Goal: Task Accomplishment & Management: Complete application form

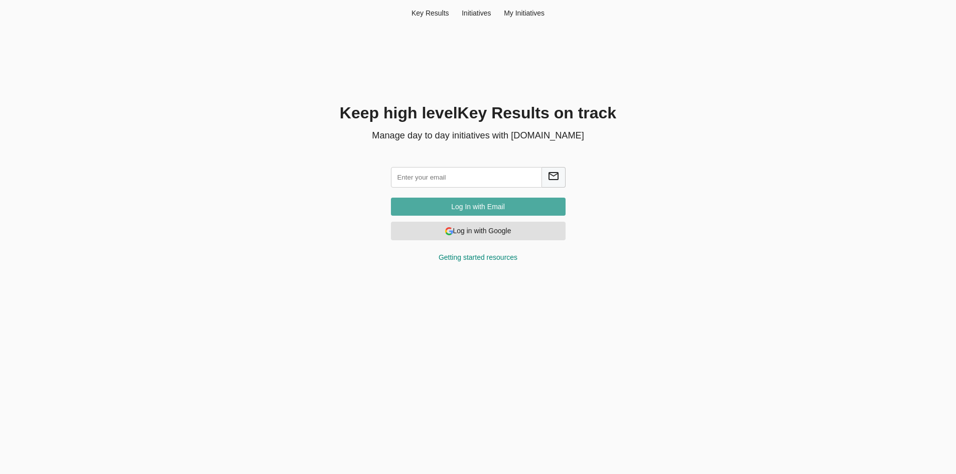
click at [495, 207] on span "Log In with Email" at bounding box center [478, 207] width 159 height 13
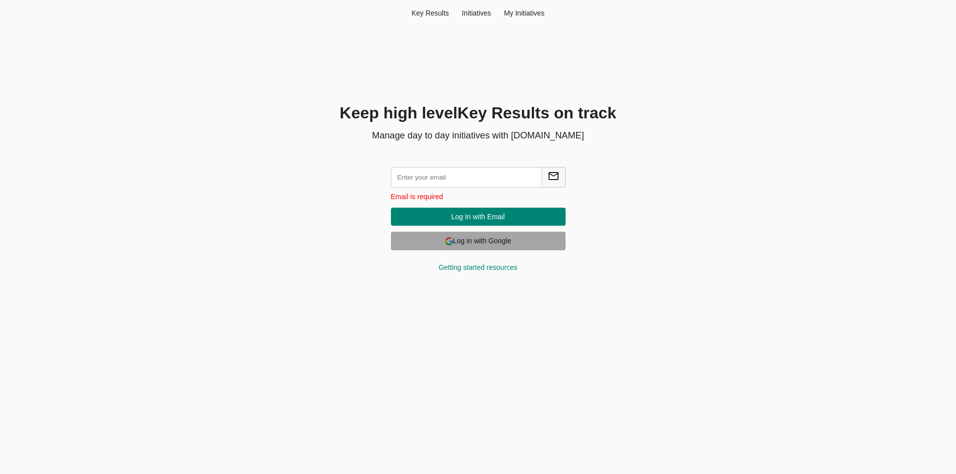
click at [493, 244] on span "Log in with Google" at bounding box center [478, 241] width 159 height 13
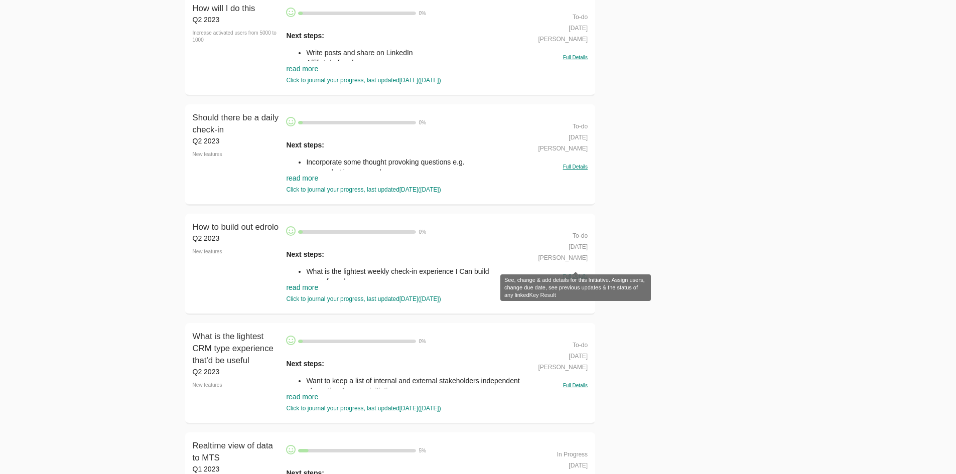
scroll to position [23960, 0]
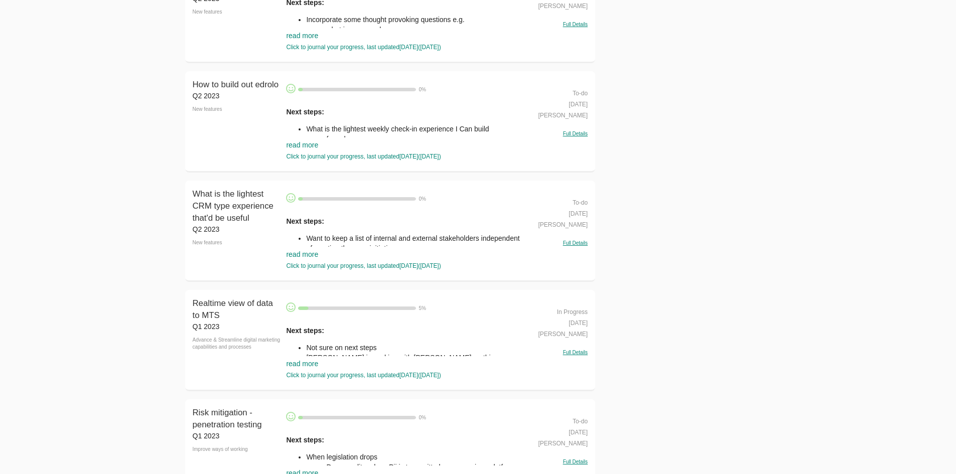
scroll to position [0, 0]
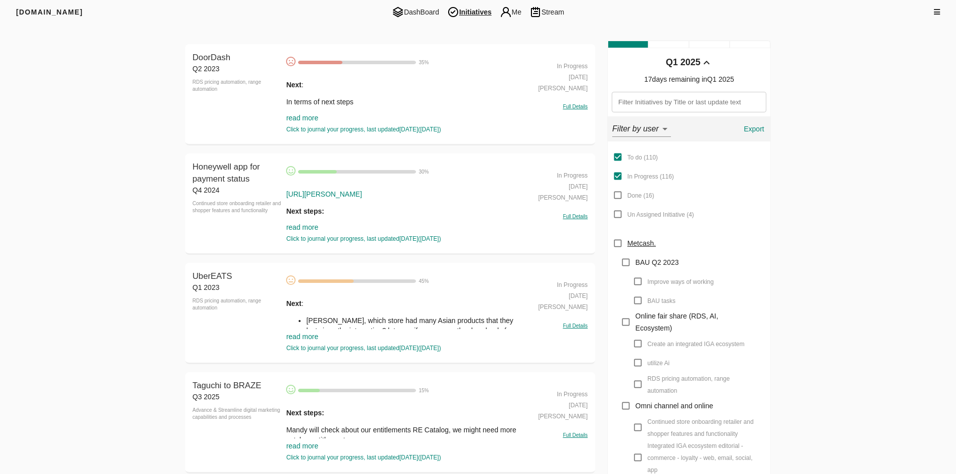
click at [449, 10] on img at bounding box center [453, 12] width 12 height 12
click at [430, 10] on span "DashBoard" at bounding box center [415, 12] width 55 height 12
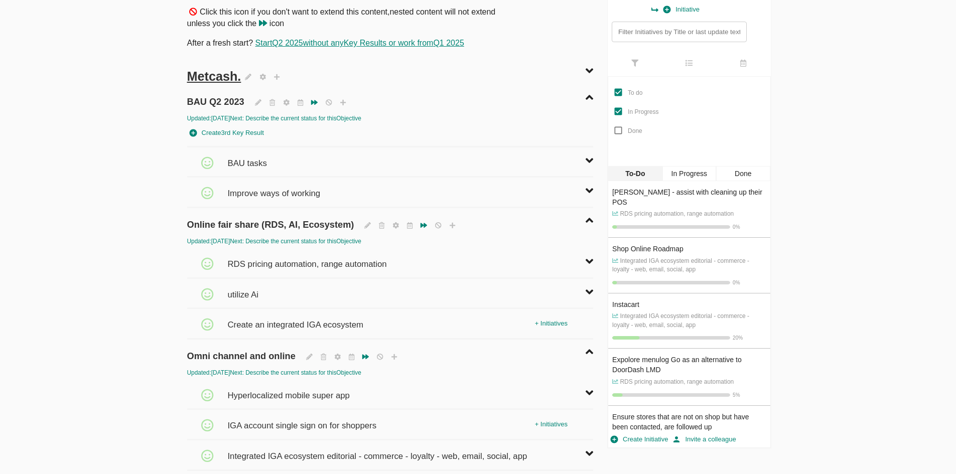
scroll to position [151, 0]
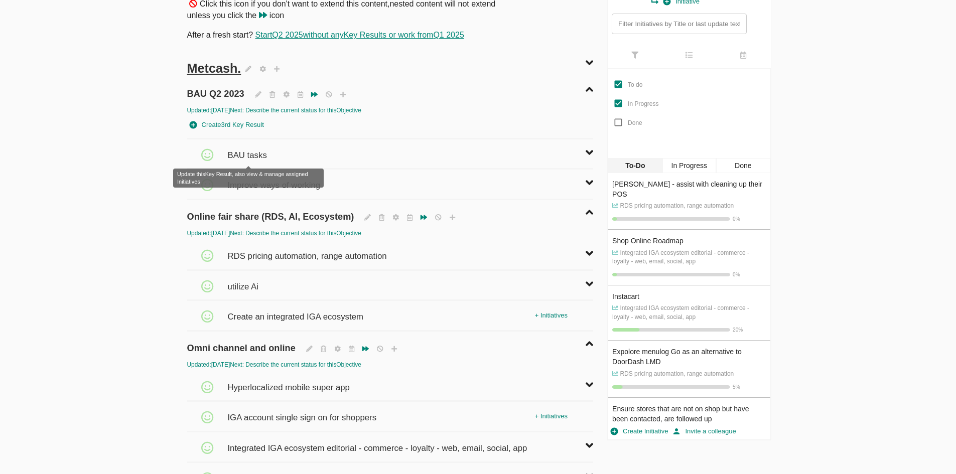
click at [249, 155] on span "BAU tasks" at bounding box center [248, 151] width 42 height 22
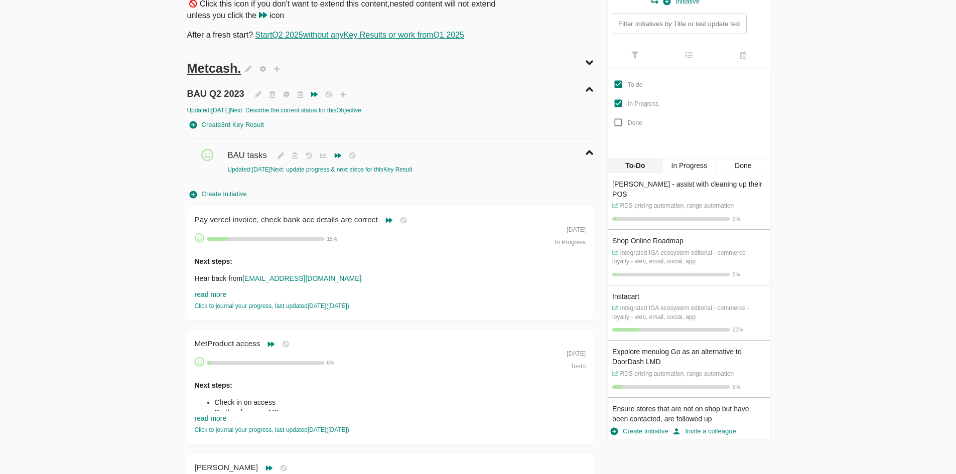
click at [240, 193] on span "Create Initiative" at bounding box center [218, 195] width 57 height 12
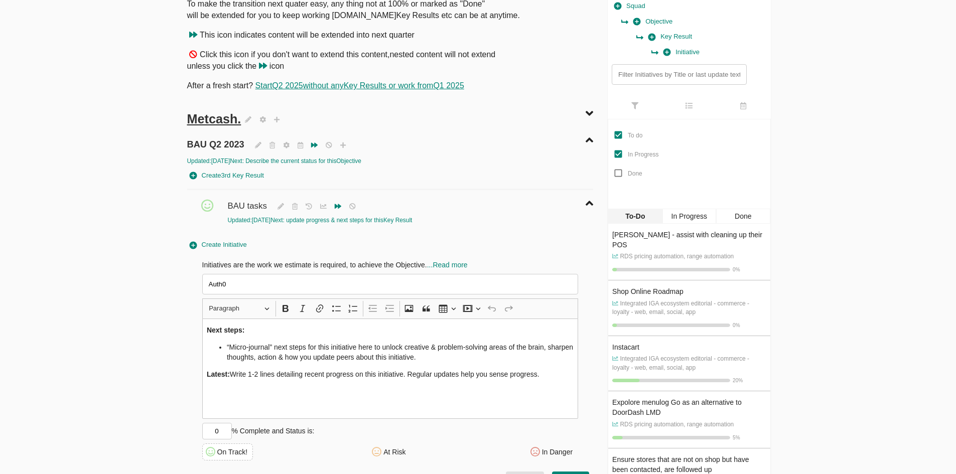
scroll to position [100, 0]
type input "Auth0"
click at [284, 355] on li "“Micro-journal” next steps for this initiative here to unlock creative & proble…" at bounding box center [400, 352] width 347 height 20
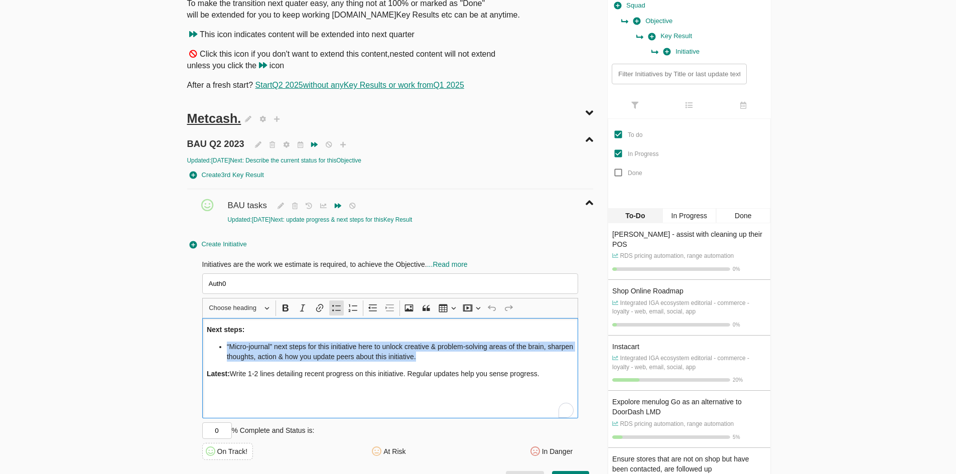
click at [284, 355] on li "“Micro-journal” next steps for this initiative here to unlock creative & proble…" at bounding box center [400, 352] width 347 height 20
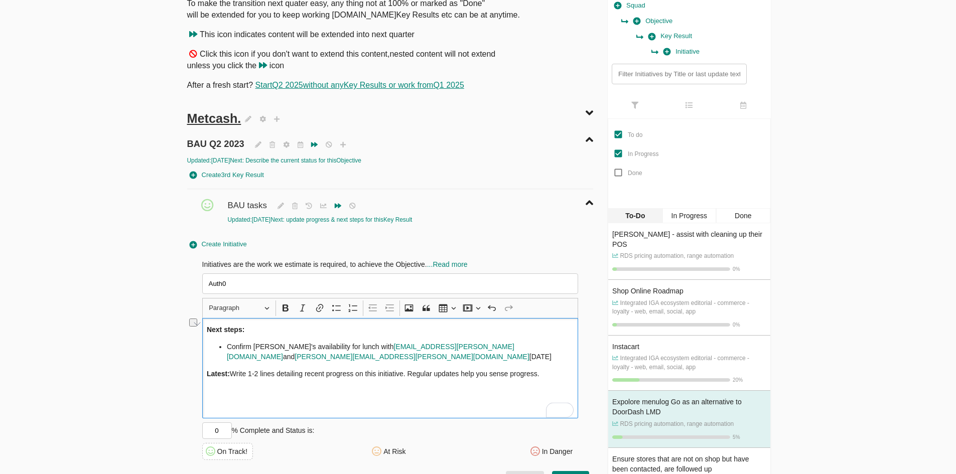
drag, startPoint x: 233, startPoint y: 374, endPoint x: 645, endPoint y: 389, distance: 412.0
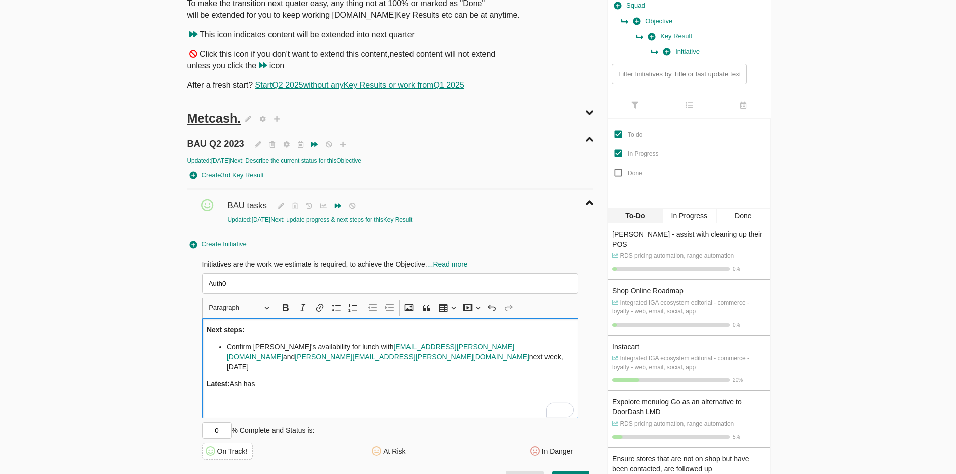
click at [289, 379] on p "Latest: [PERSON_NAME] has" at bounding box center [390, 384] width 367 height 10
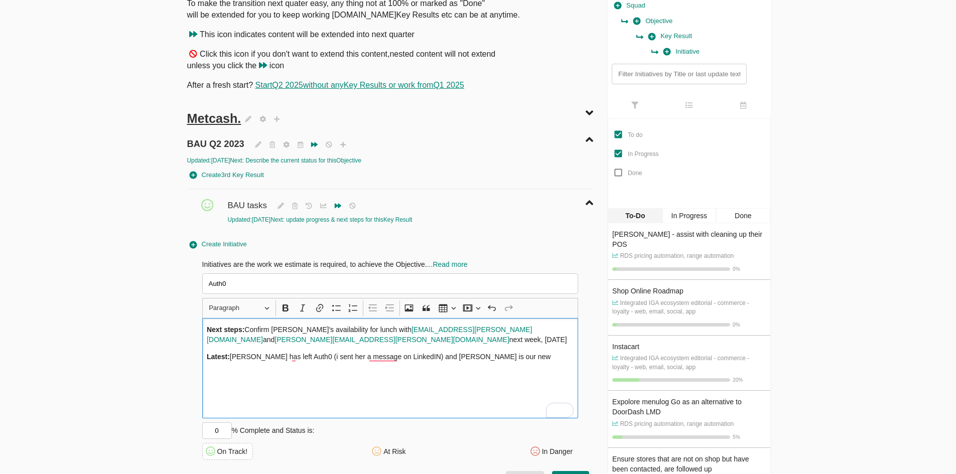
click at [496, 339] on p "Next steps: Confirm [PERSON_NAME]'s availability for lunch with [PERSON_NAME][E…" at bounding box center [390, 335] width 367 height 20
click at [498, 353] on p "Latest: [PERSON_NAME] has left Auth0 (i sent her a message on LinkedIN) and [PE…" at bounding box center [390, 357] width 367 height 10
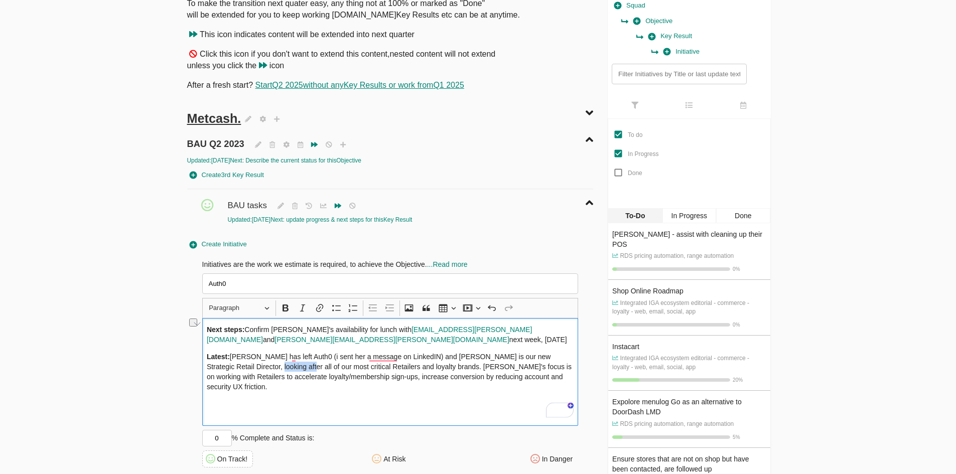
drag, startPoint x: 232, startPoint y: 368, endPoint x: 268, endPoint y: 367, distance: 35.2
click at [268, 367] on p "Latest: [PERSON_NAME] has left Auth0 (i sent her a message on LinkedIN) and [PE…" at bounding box center [390, 372] width 367 height 40
click at [389, 366] on p "Latest: [PERSON_NAME] has left Auth0 (I sent her a message on LinkedIn) and [PE…" at bounding box center [390, 372] width 367 height 40
click at [218, 430] on input "0" at bounding box center [217, 438] width 30 height 17
drag, startPoint x: 221, startPoint y: 427, endPoint x: 241, endPoint y: 432, distance: 20.2
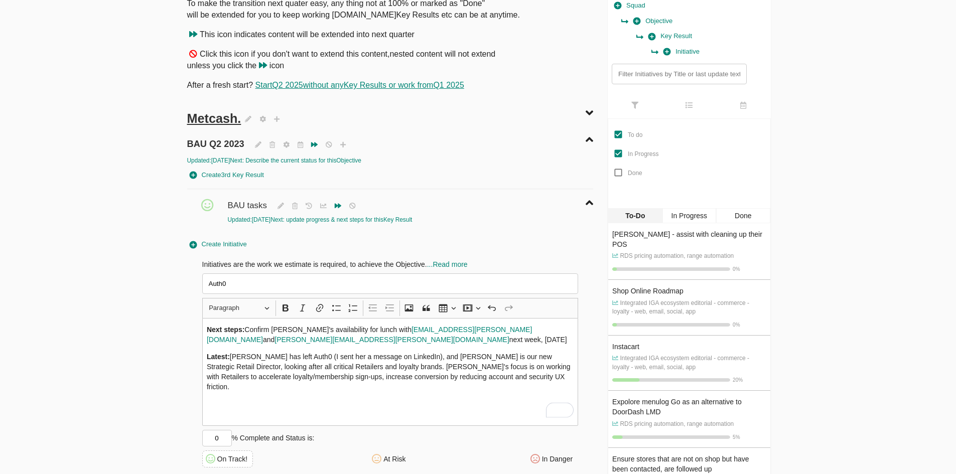
click at [242, 431] on div "Initiatives are the work we estimate is required, to achieve the Objective. ...…" at bounding box center [390, 364] width 377 height 208
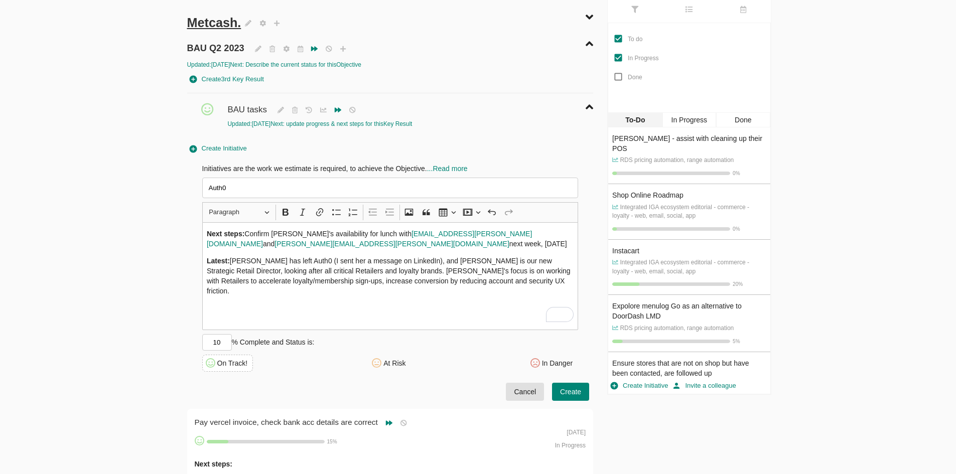
scroll to position [201, 0]
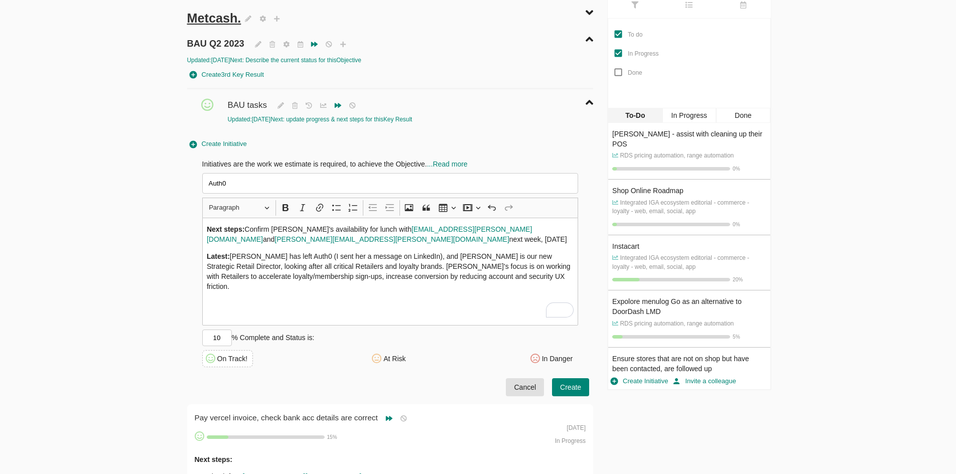
type input "10"
click at [566, 386] on span "Create" at bounding box center [570, 388] width 21 height 13
